Goal: Task Accomplishment & Management: Use online tool/utility

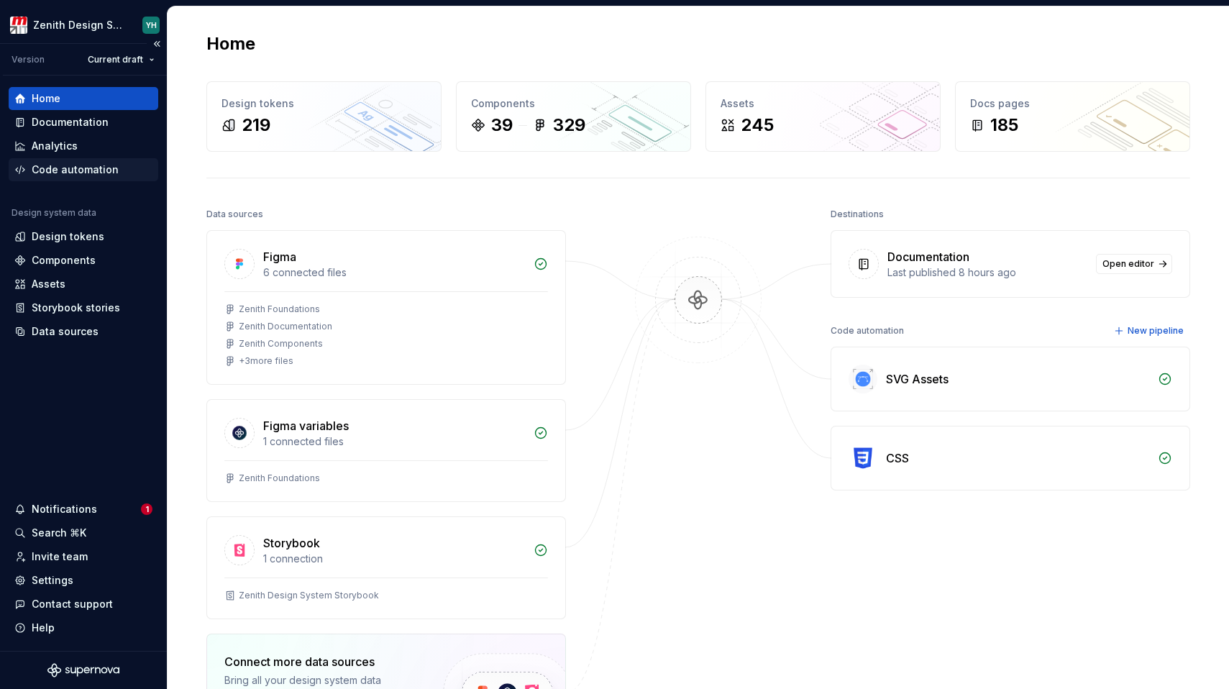
click at [57, 175] on div "Code automation" at bounding box center [75, 169] width 87 height 14
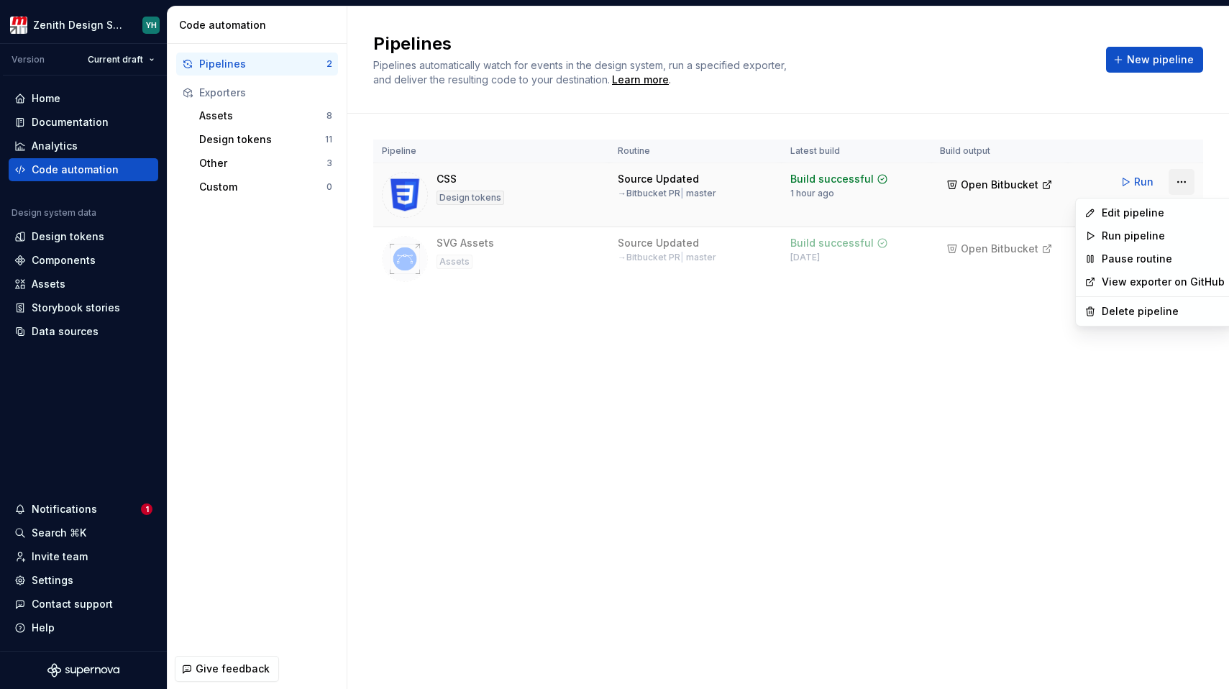
click at [1180, 180] on html "Zenith Design System YH Version Current draft Home Documentation Analytics Code…" at bounding box center [614, 344] width 1229 height 689
click at [1158, 208] on div "Edit pipeline" at bounding box center [1162, 213] width 123 height 14
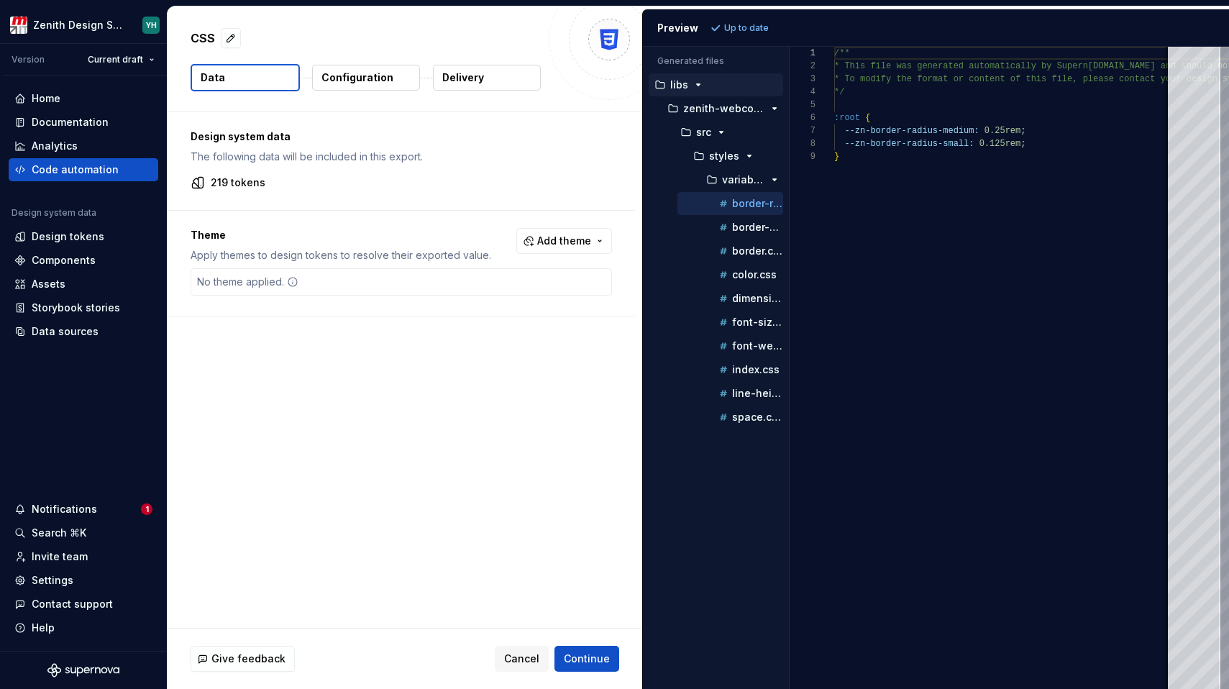
click at [482, 83] on button "Delivery" at bounding box center [487, 78] width 108 height 26
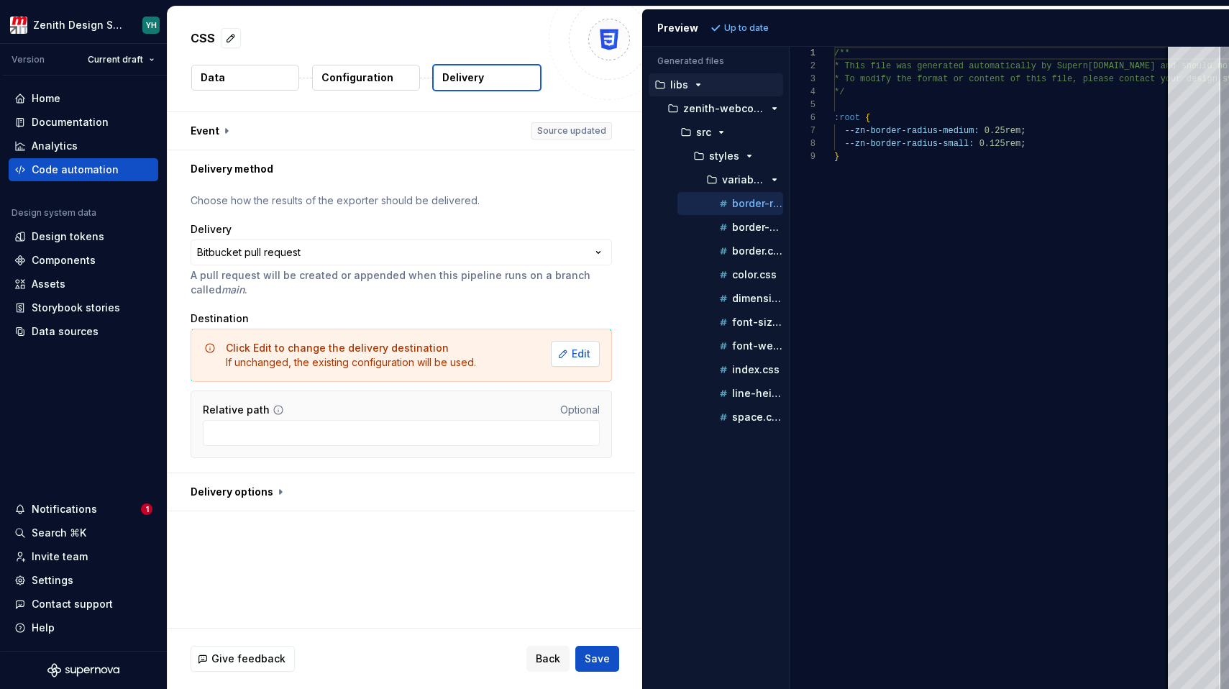
click at [579, 354] on span "Edit" at bounding box center [581, 354] width 19 height 14
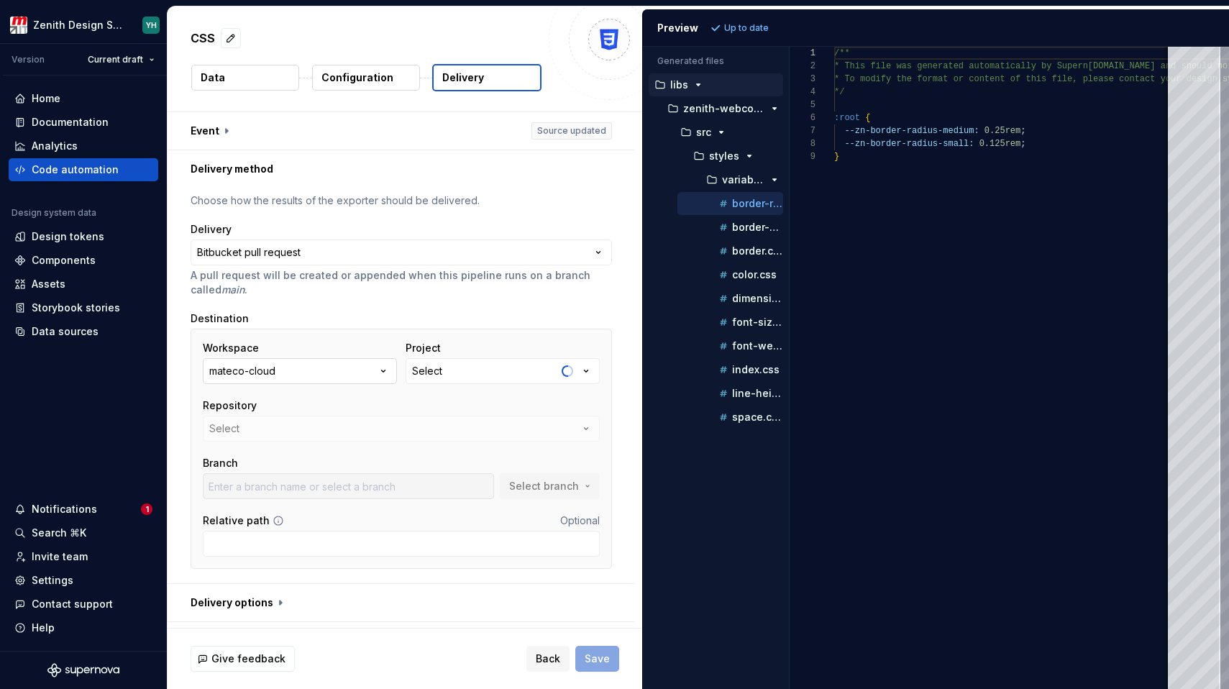
click at [382, 370] on icon "button" at bounding box center [383, 371] width 14 height 14
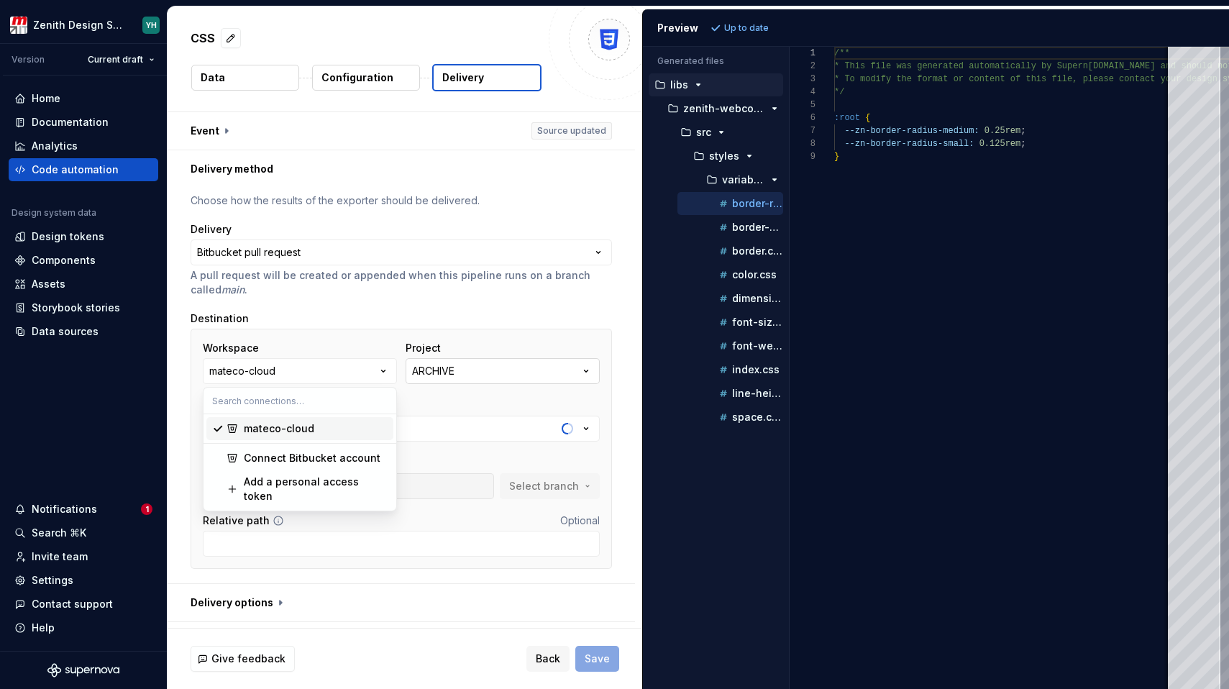
click at [473, 370] on button "ARCHIVE" at bounding box center [502, 371] width 194 height 26
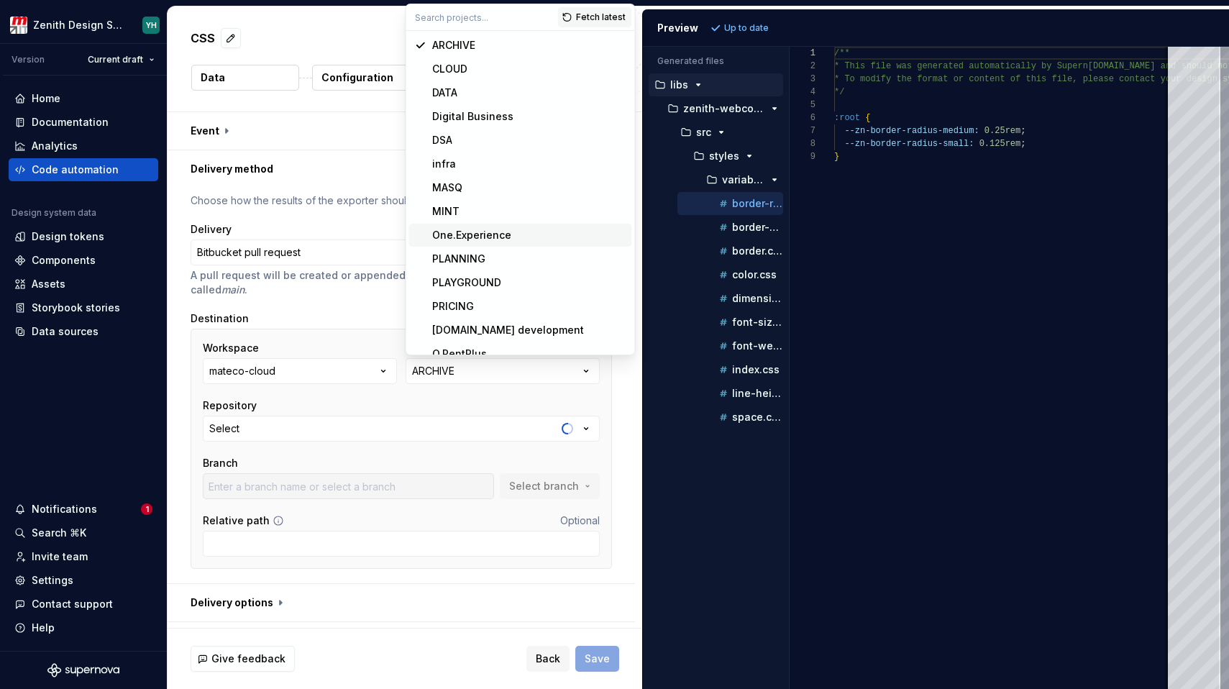
scroll to position [12, 0]
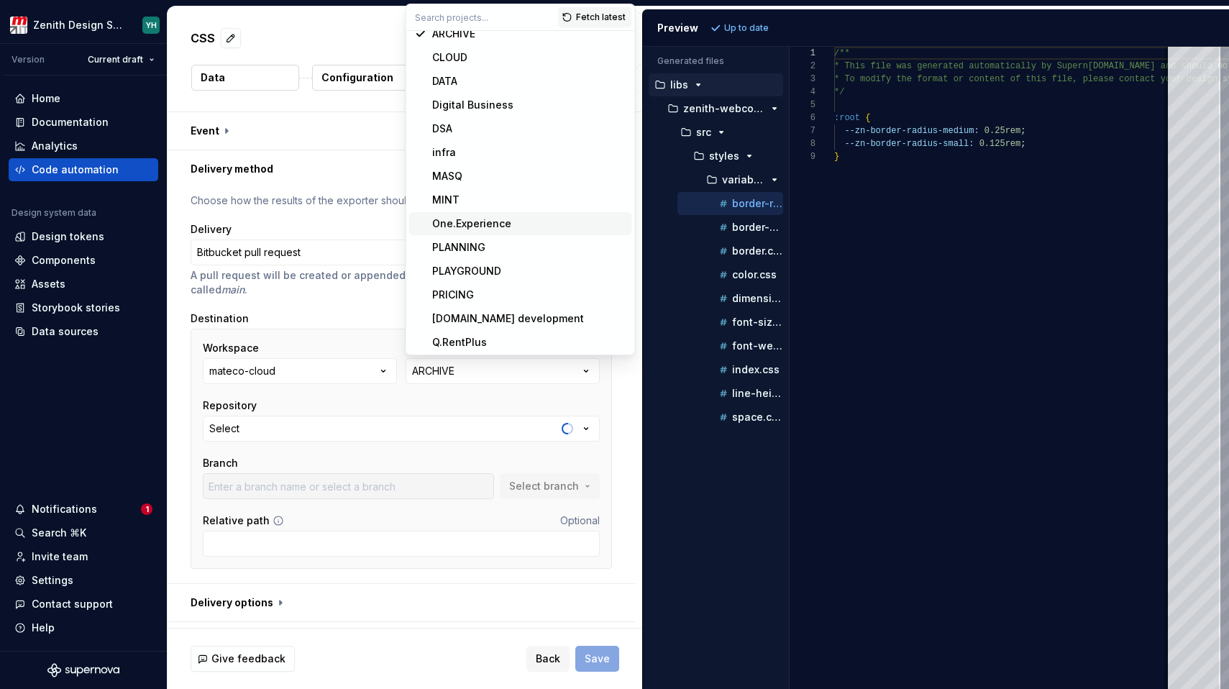
click at [518, 229] on div "One.Experience" at bounding box center [529, 223] width 194 height 14
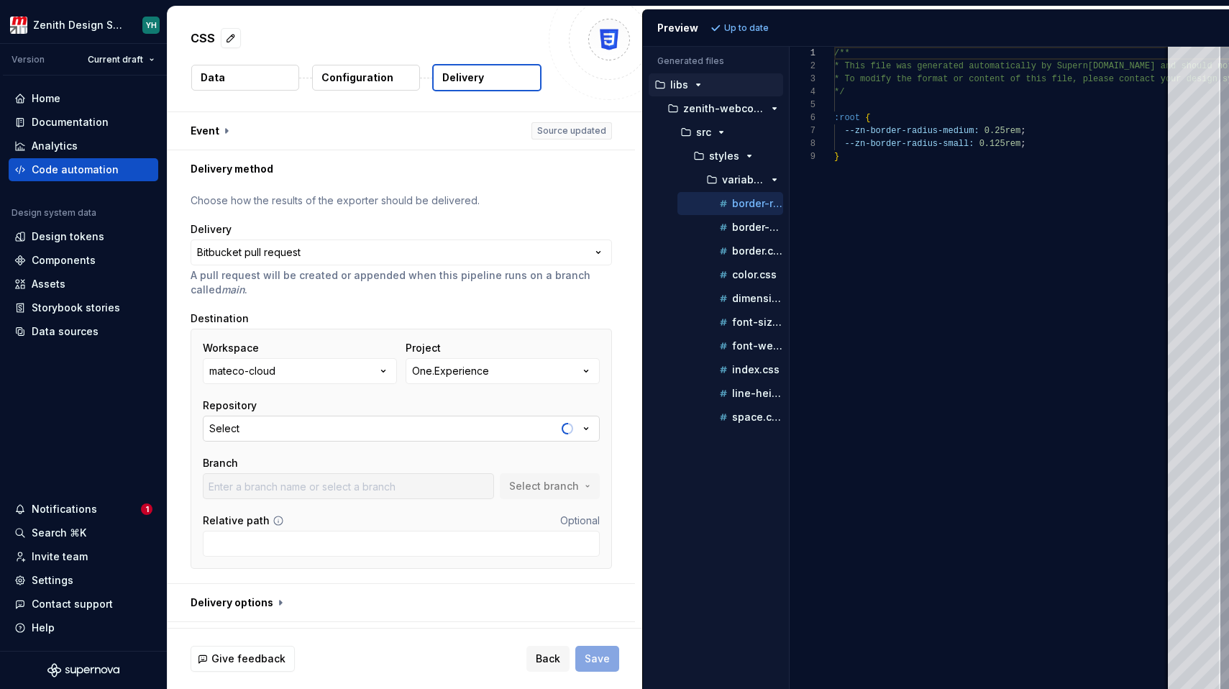
click at [291, 431] on button "Select" at bounding box center [401, 429] width 397 height 26
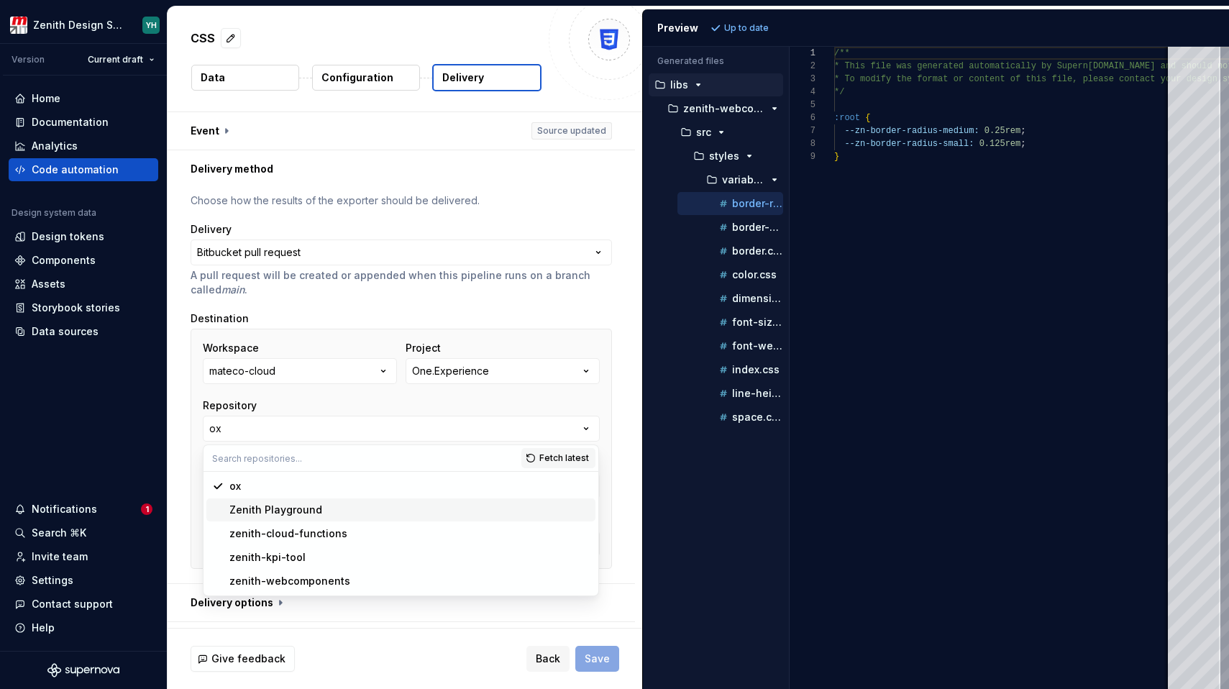
type input "bugfix/EXP-679-textarea-dimension"
click at [276, 583] on div "zenith-webcomponents" at bounding box center [289, 581] width 121 height 14
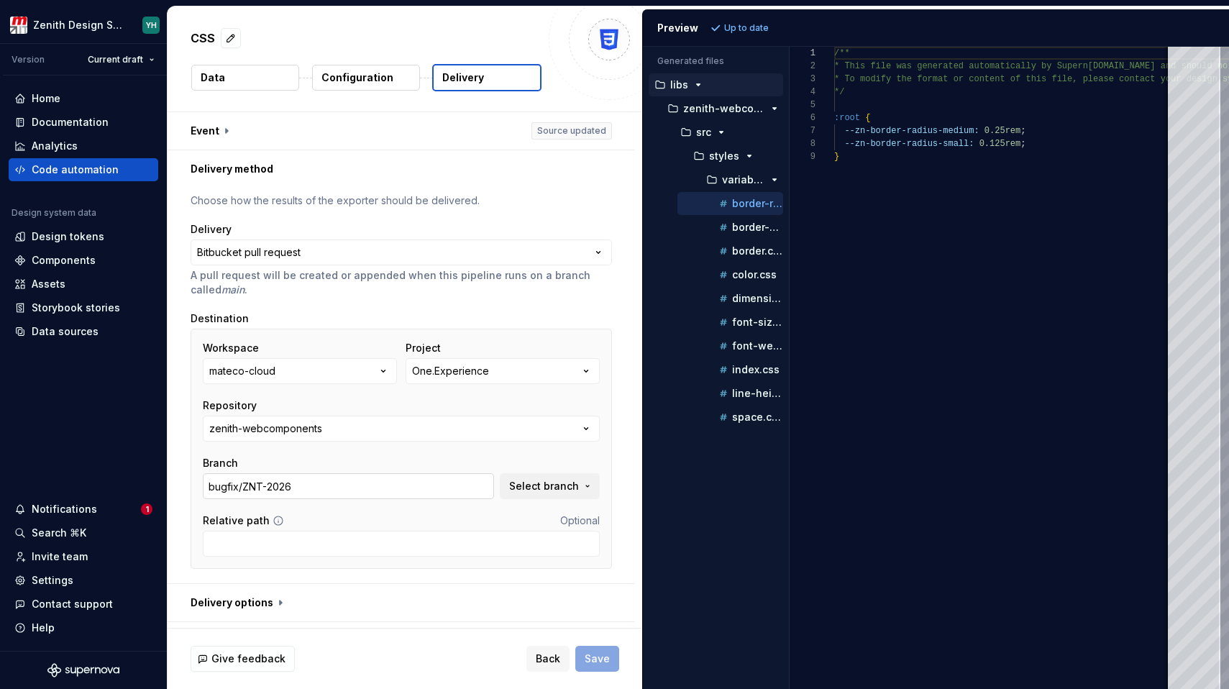
click at [308, 490] on input "bugfix/ZNT-2026" at bounding box center [348, 486] width 291 height 26
click at [543, 490] on span "Select branch" at bounding box center [544, 486] width 70 height 14
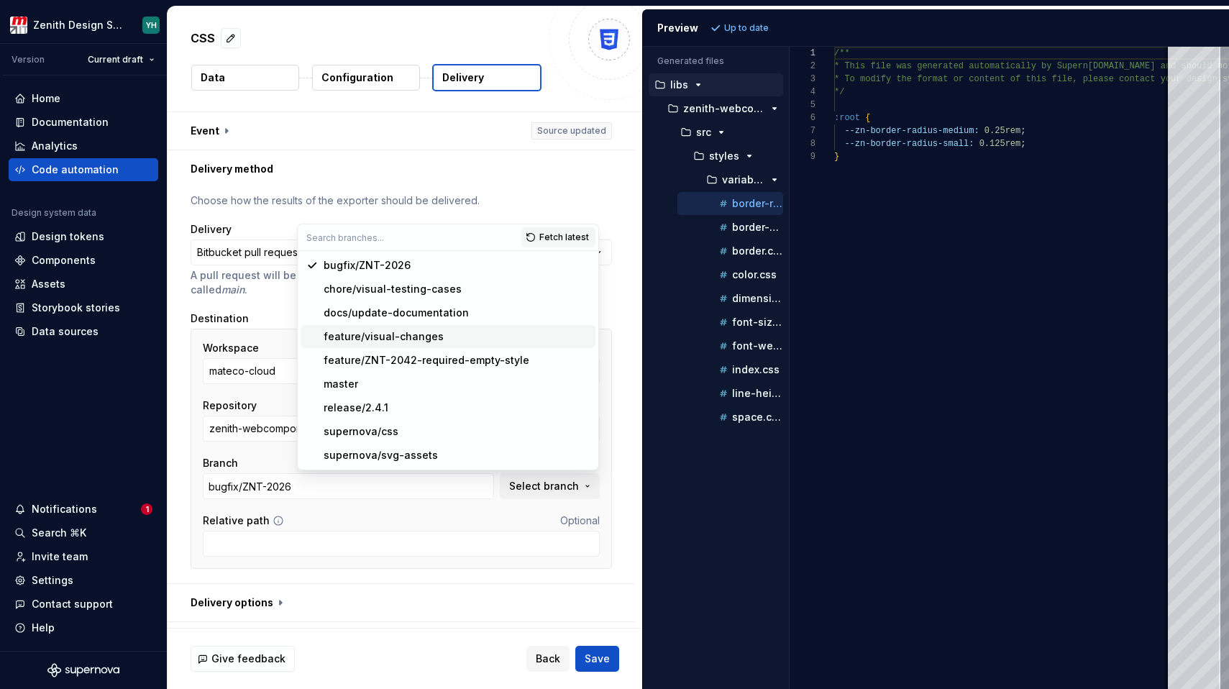
click at [402, 340] on div "feature/visual-changes" at bounding box center [383, 336] width 120 height 14
type input "feature/visual-changes"
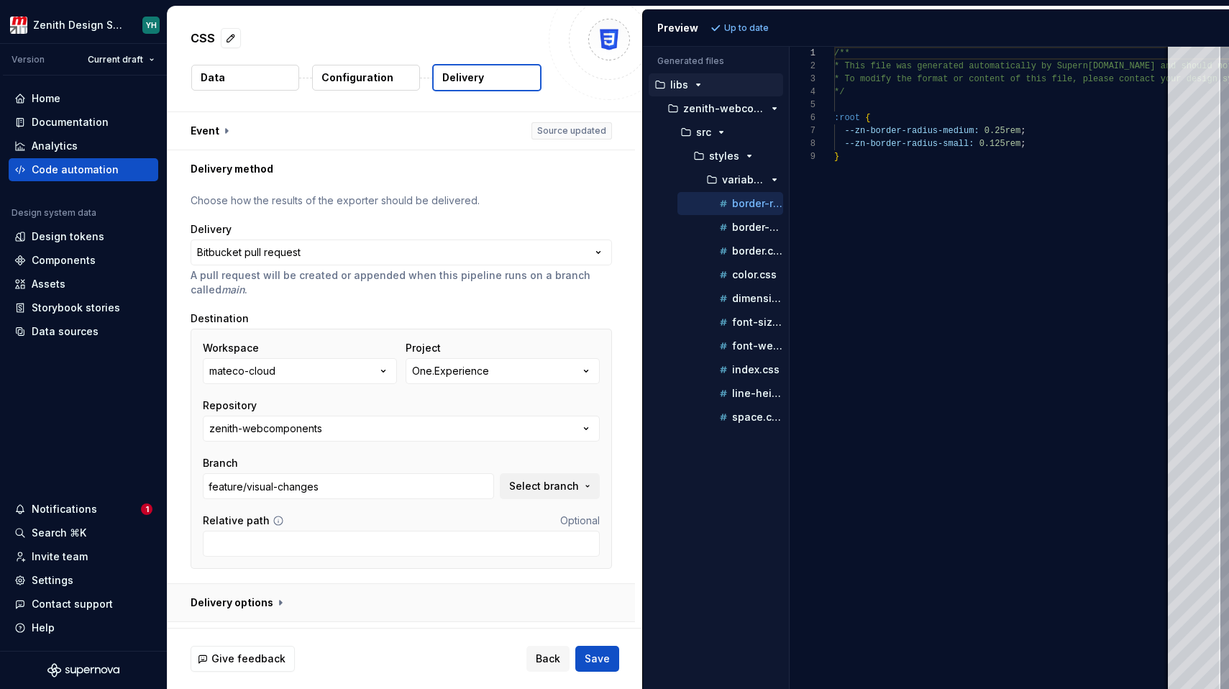
click at [250, 602] on button "button" at bounding box center [400, 602] width 467 height 37
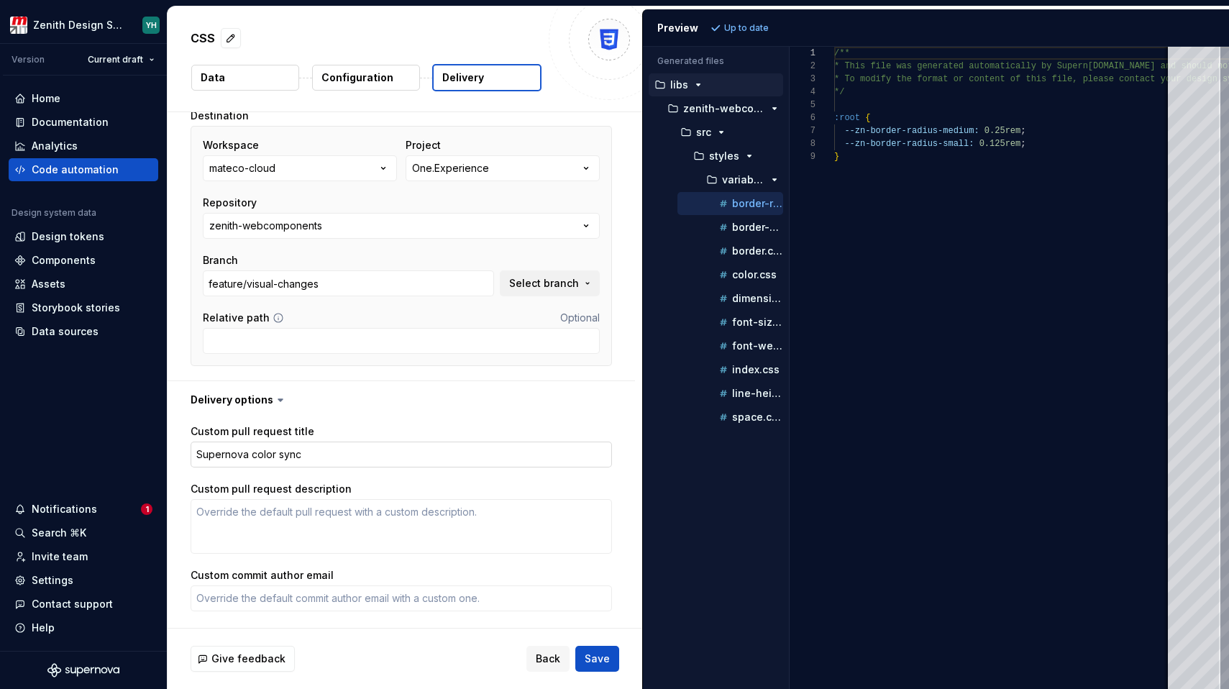
scroll to position [0, 0]
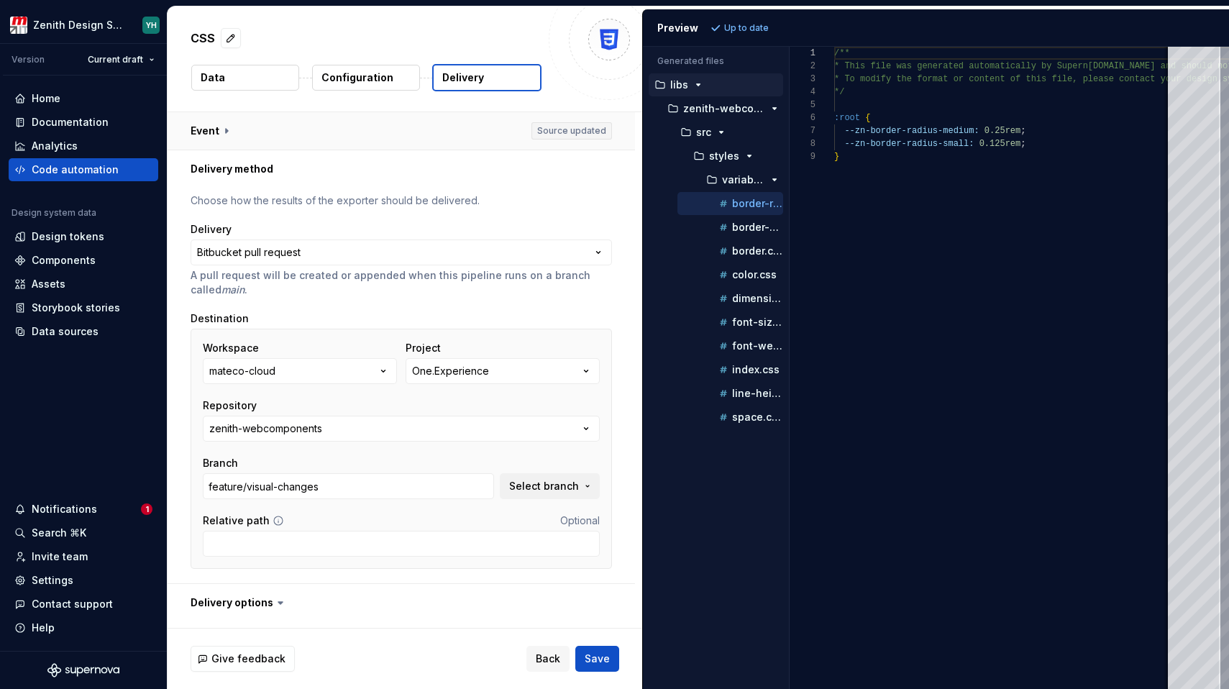
click at [224, 129] on button "button" at bounding box center [400, 130] width 467 height 37
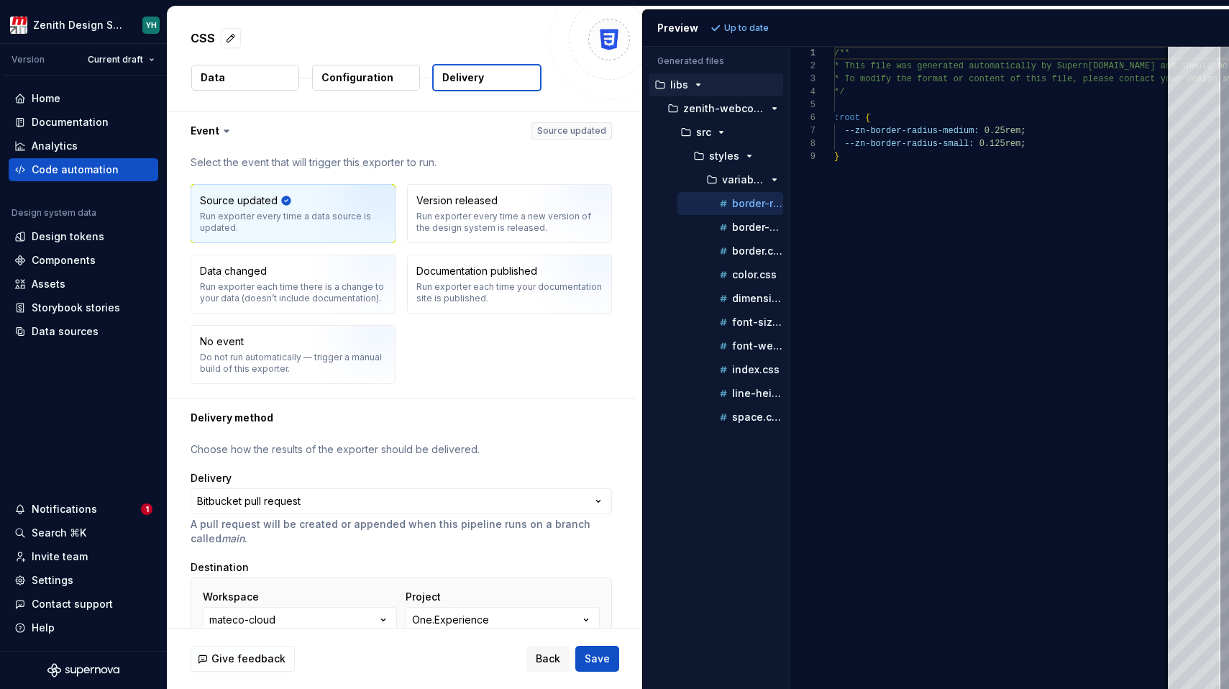
click at [219, 131] on icon at bounding box center [226, 131] width 14 height 14
click at [224, 130] on icon at bounding box center [226, 131] width 4 height 2
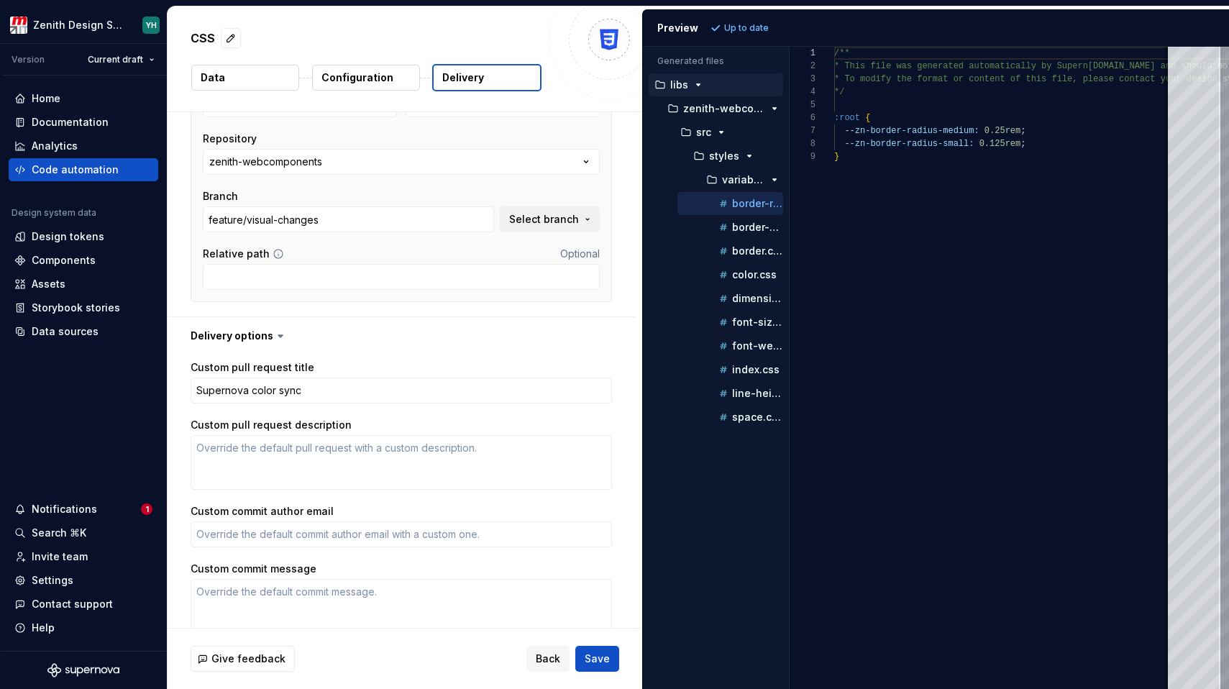
scroll to position [582, 0]
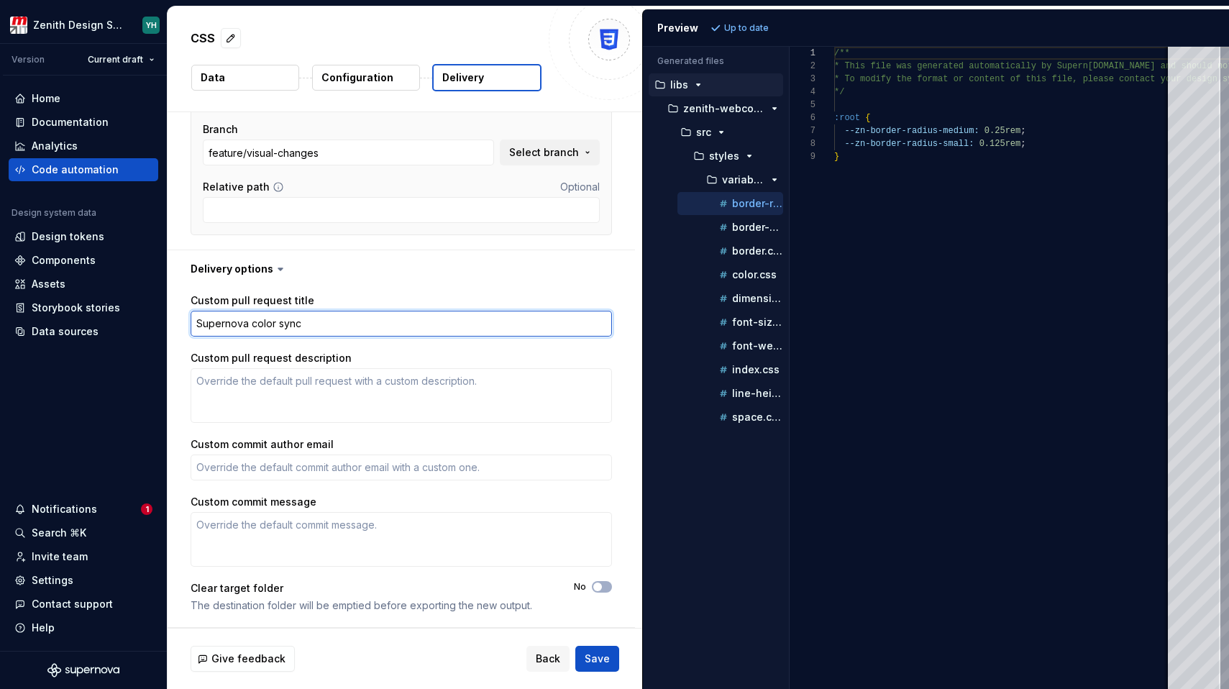
click at [318, 325] on textarea "Supernova color sync" at bounding box center [401, 324] width 421 height 26
type textarea "*"
type textarea "Supernova color sync"
type textarea "*"
type textarea "Supernova color sync ("
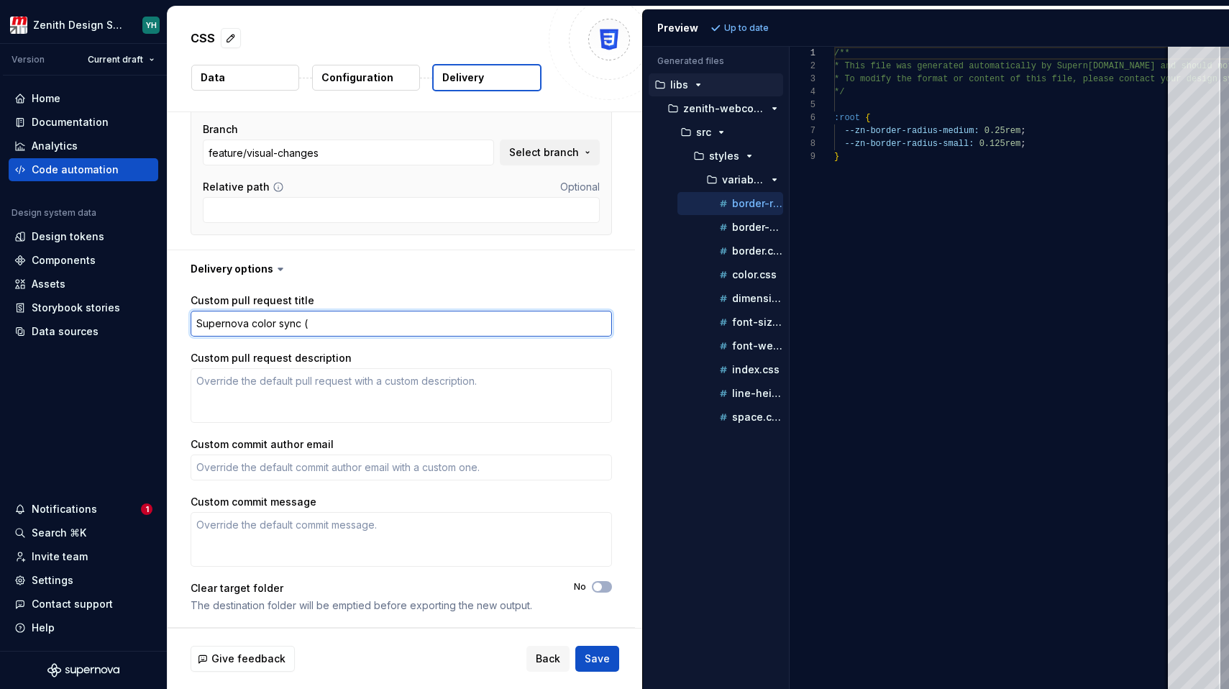
type textarea "*"
type textarea "Supernova color sync (v"
type textarea "*"
type textarea "Supernova color sync (vi"
type textarea "*"
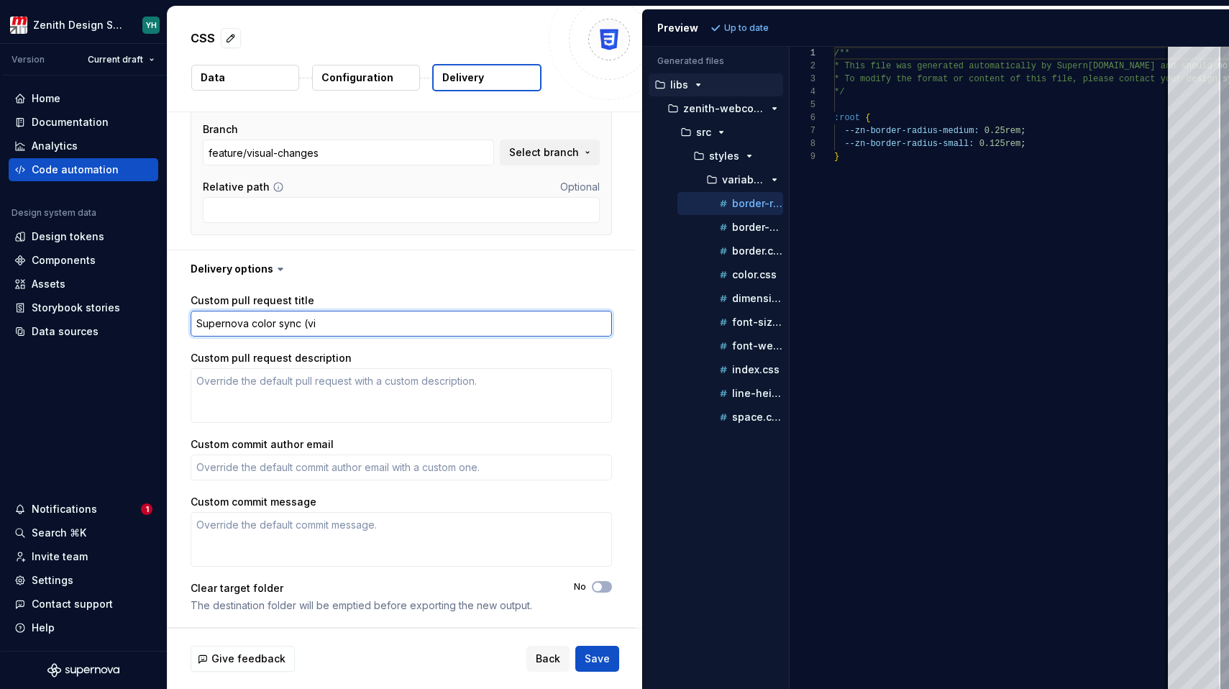
type textarea "Supernova color sync (vis"
type textarea "*"
type textarea "Supernova color sync (vi"
type textarea "*"
type textarea "Supernova color sync (v"
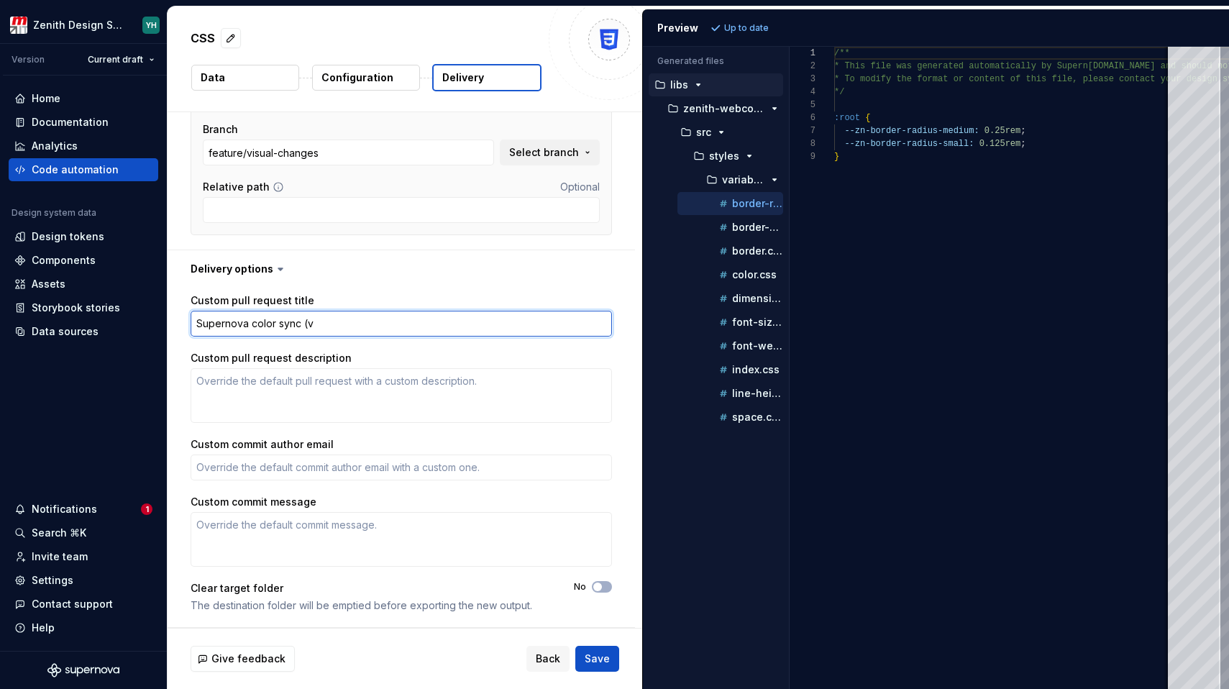
type textarea "*"
type textarea "Supernova color sync ("
type textarea "*"
type textarea "Supernova color sync"
type textarea "*"
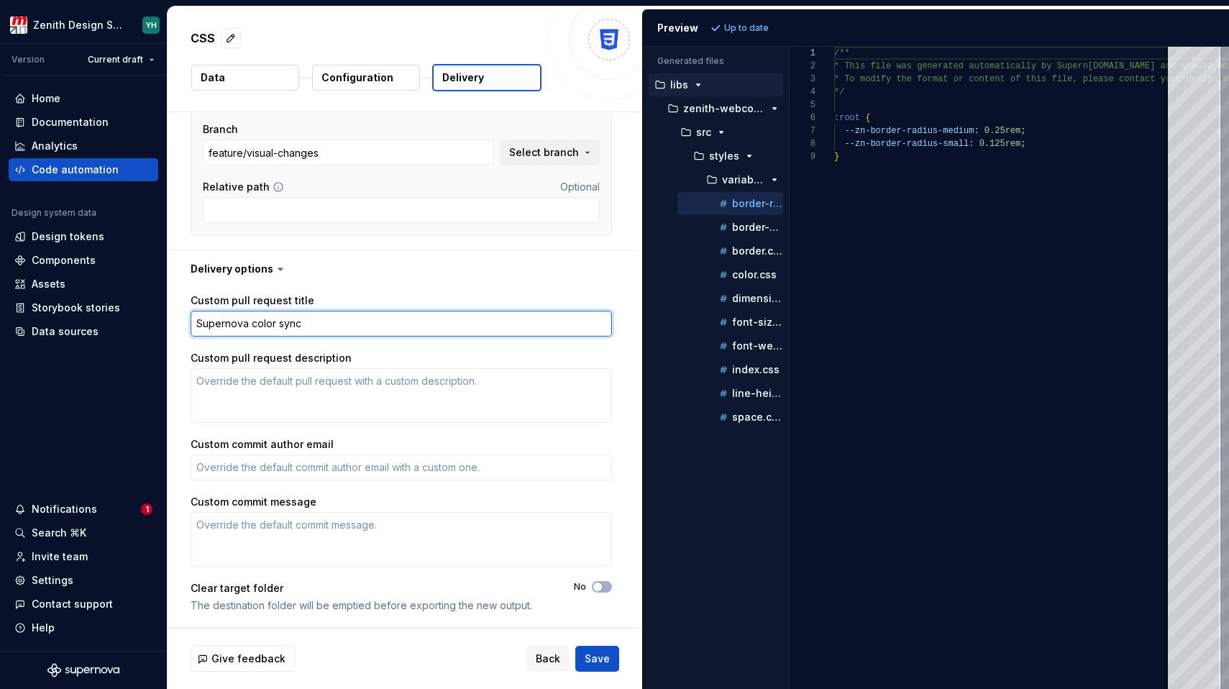
type textarea "Supernova color sync"
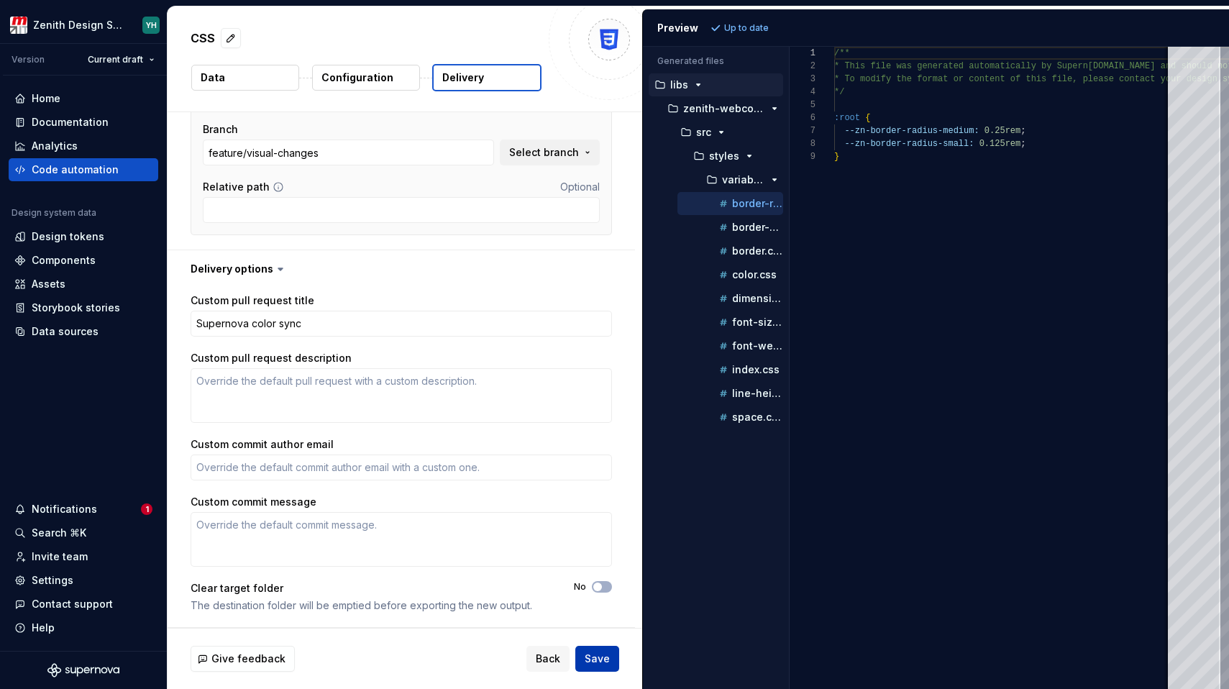
click at [606, 661] on span "Save" at bounding box center [596, 658] width 25 height 14
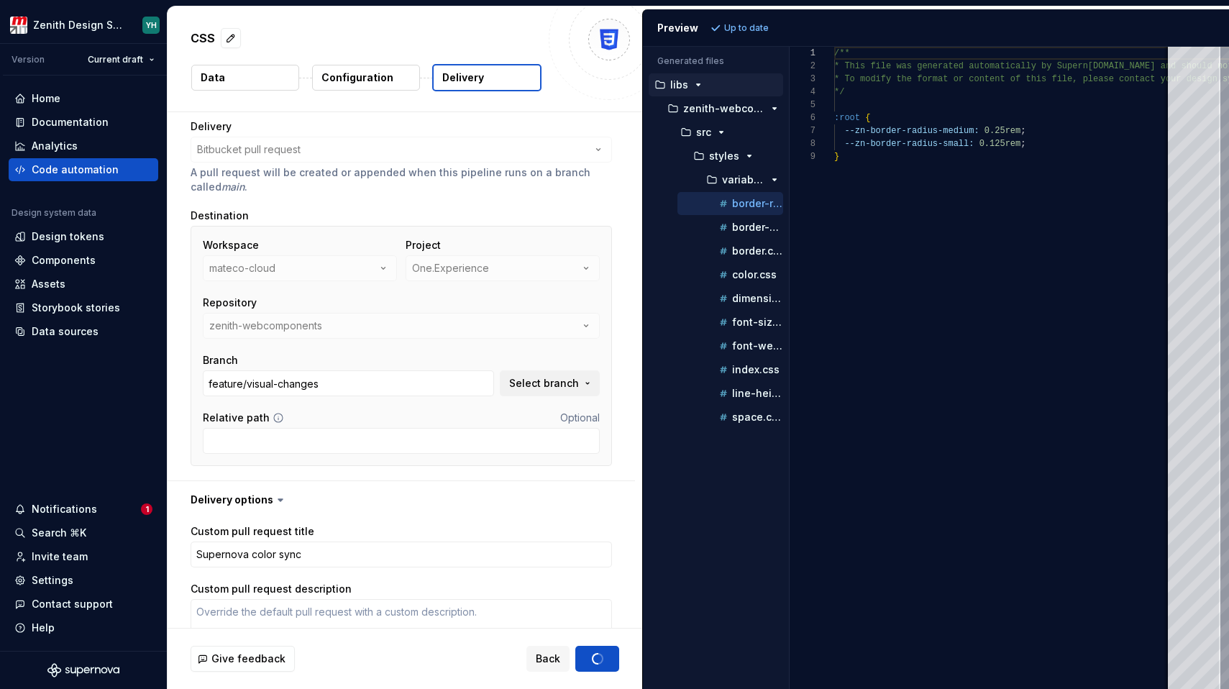
scroll to position [331, 0]
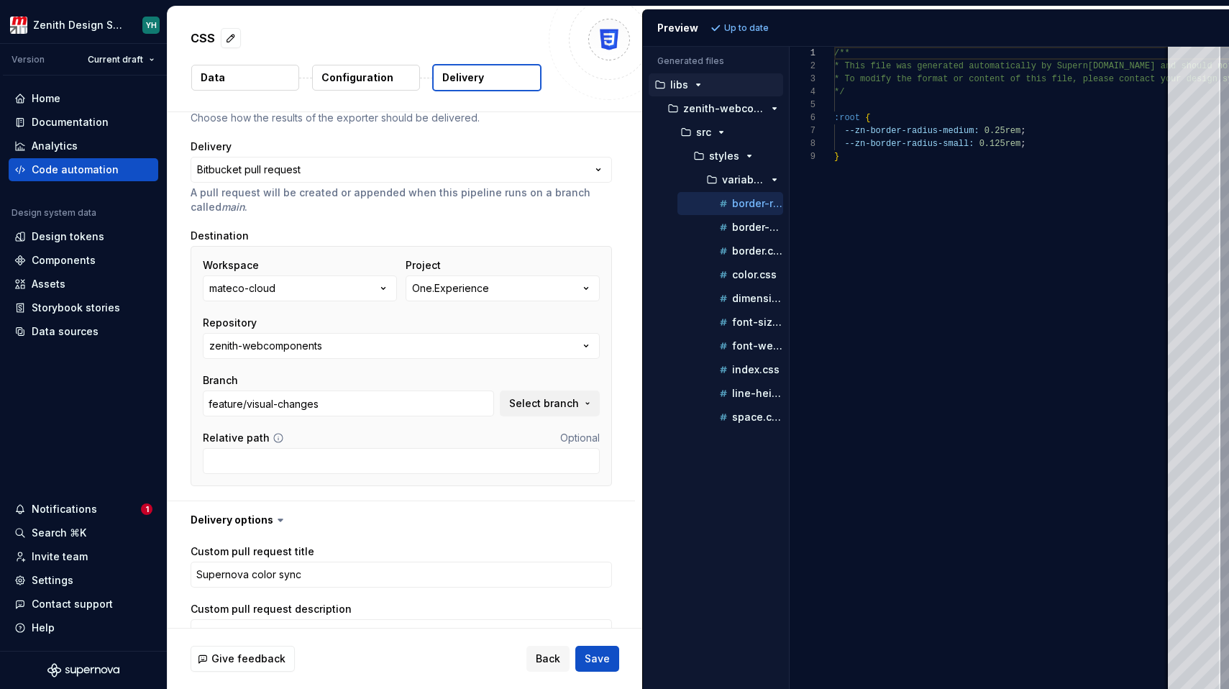
type textarea "*"
